Goal: Navigation & Orientation: Find specific page/section

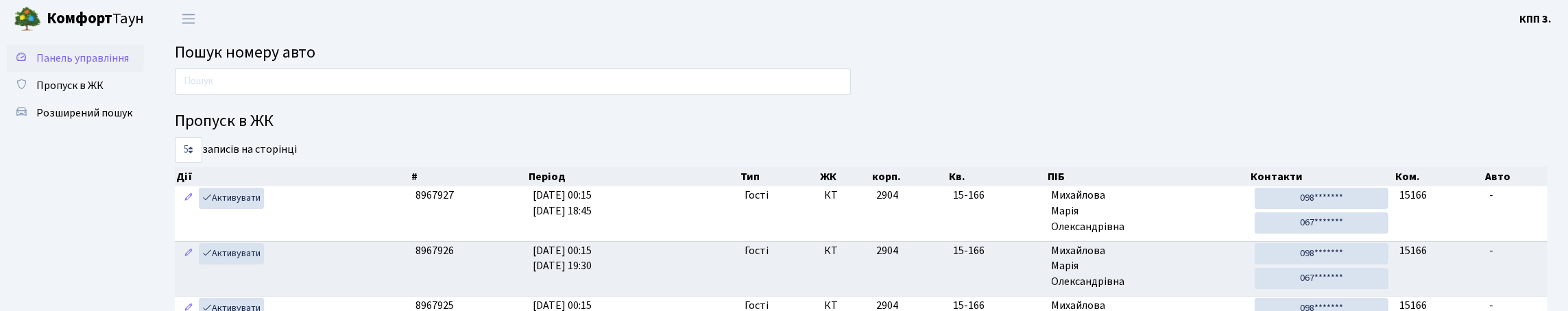
click at [106, 71] on link "Панель управління" at bounding box center [75, 58] width 137 height 27
click at [98, 72] on link "Панель управління" at bounding box center [75, 58] width 137 height 27
